Goal: Find specific page/section: Find specific page/section

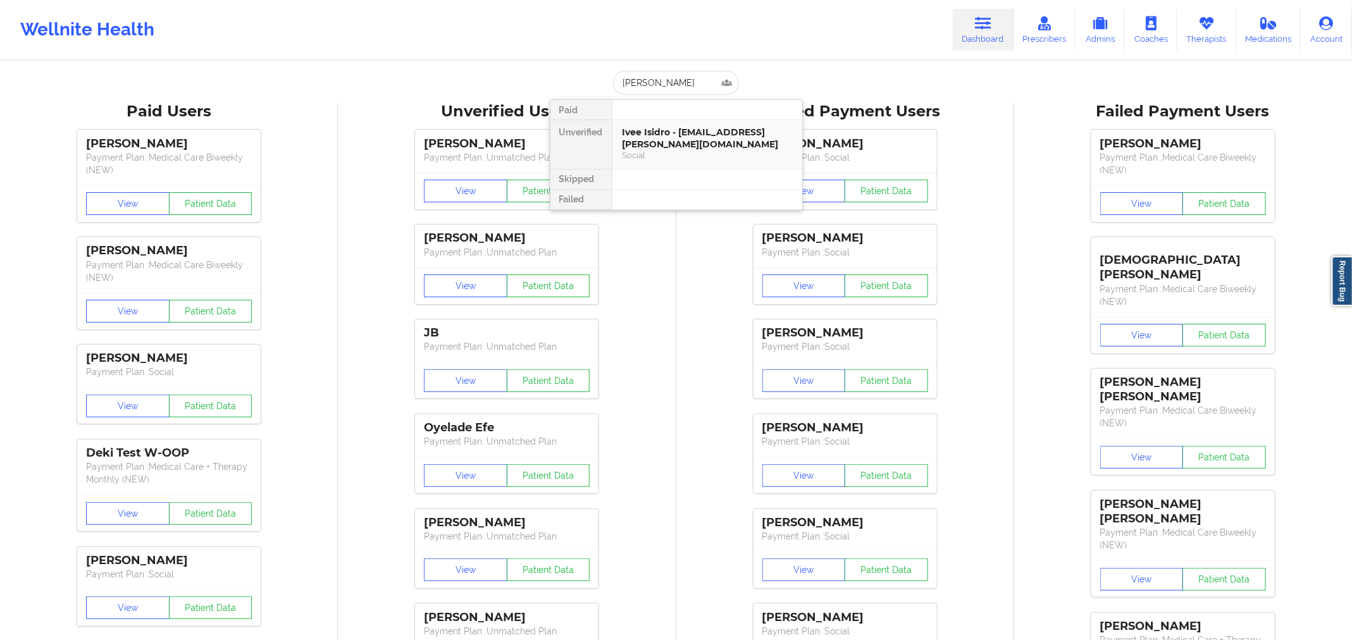
click at [689, 132] on div "Ivee Isidro - [EMAIL_ADDRESS][PERSON_NAME][DOMAIN_NAME]" at bounding box center [707, 138] width 170 height 23
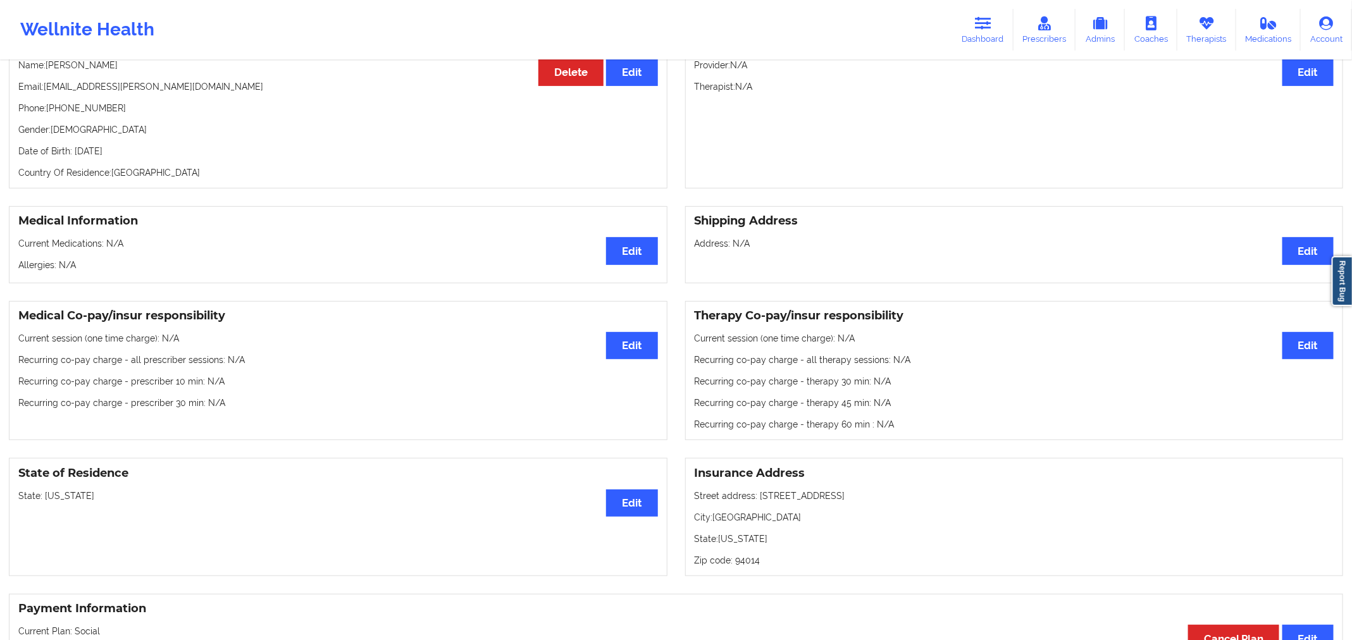
scroll to position [143, 0]
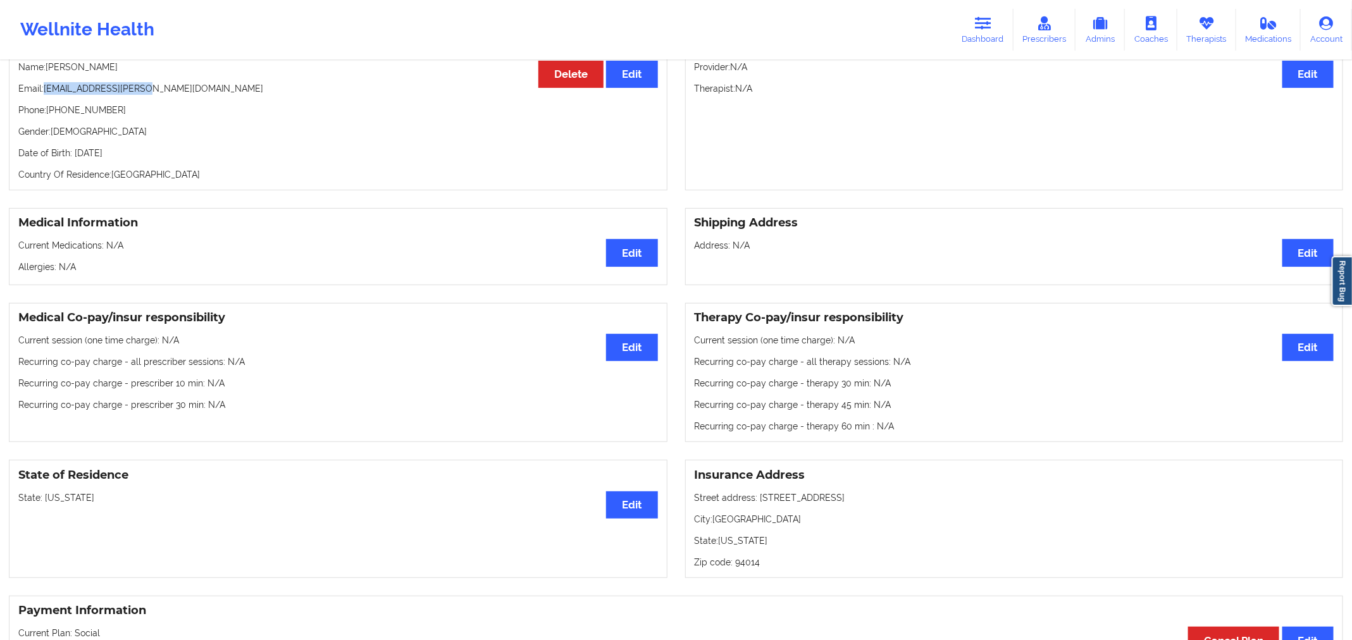
drag, startPoint x: 146, startPoint y: 88, endPoint x: 44, endPoint y: 90, distance: 101.9
click at [44, 90] on p "Email: ivee.isidro@gmail.com" at bounding box center [337, 88] width 639 height 13
copy p "ivee.isidro@gmail.com"
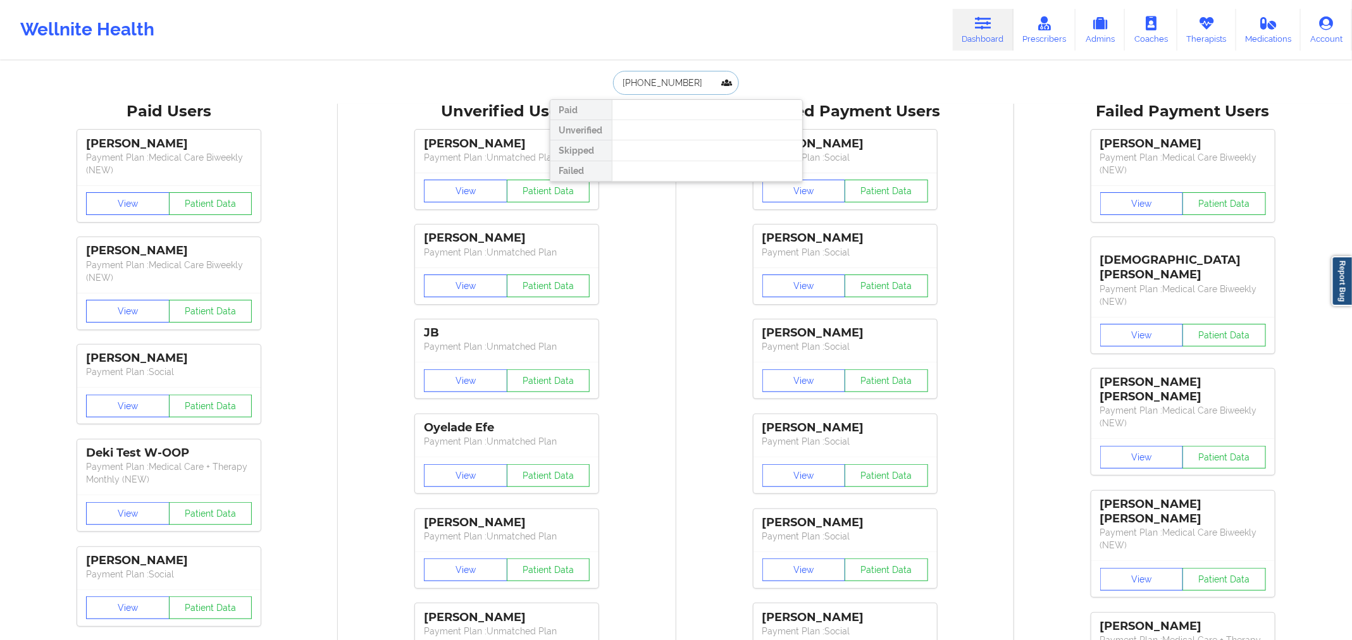
paste input "[PERSON_NAME]"
type input "[PERSON_NAME]"
click at [689, 133] on div "[PERSON_NAME] - [EMAIL_ADDRESS][DOMAIN_NAME]" at bounding box center [707, 138] width 170 height 23
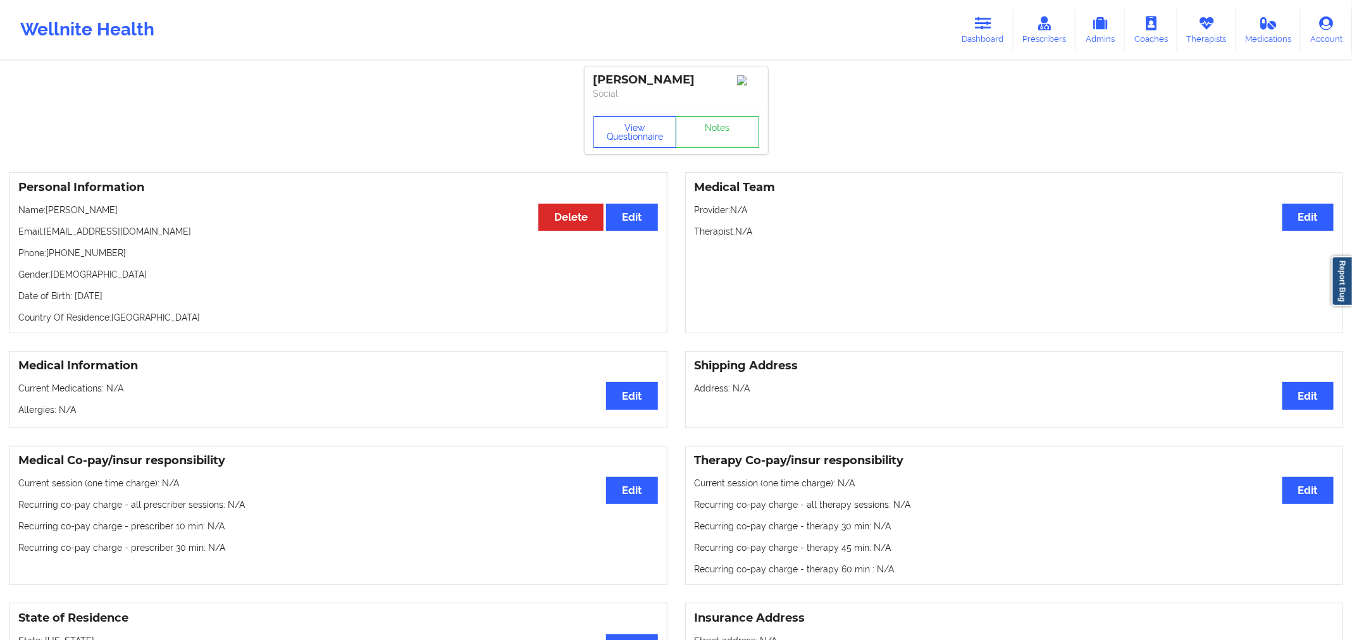
click at [633, 146] on button "View Questionnaire" at bounding box center [634, 132] width 83 height 32
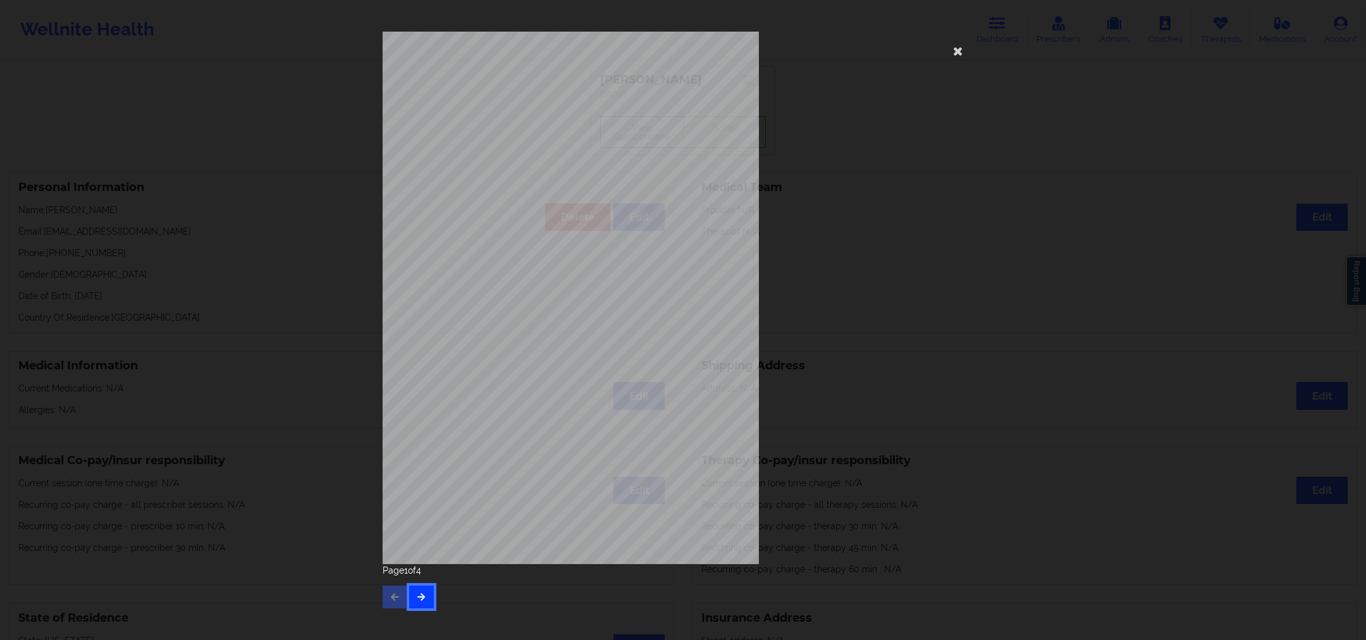
click at [426, 607] on button "button" at bounding box center [421, 597] width 25 height 23
